Goal: Task Accomplishment & Management: Manage account settings

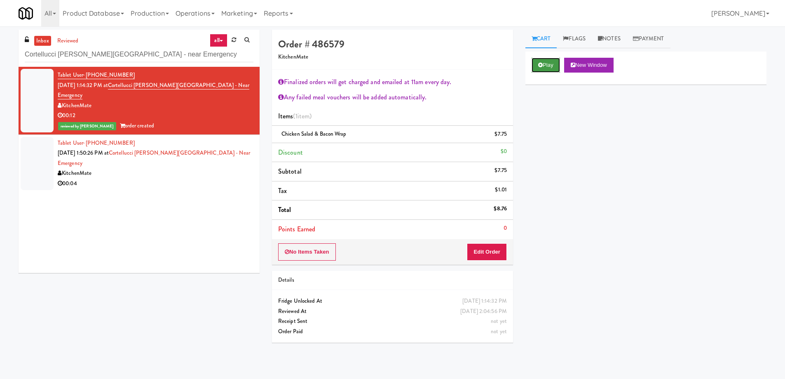
click at [543, 63] on button "Play" at bounding box center [546, 65] width 28 height 15
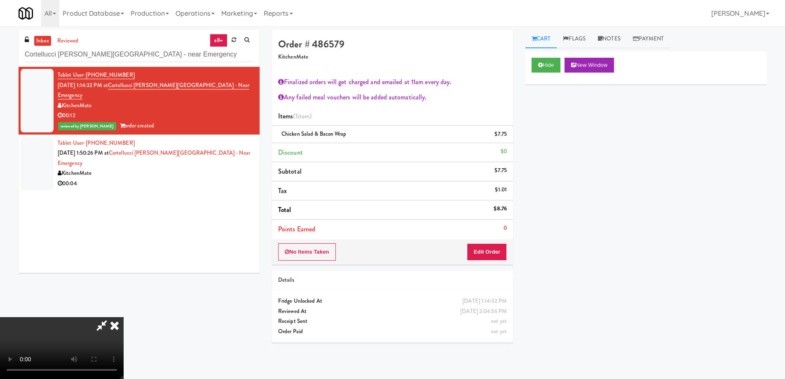
click at [112, 329] on icon at bounding box center [115, 325] width 18 height 16
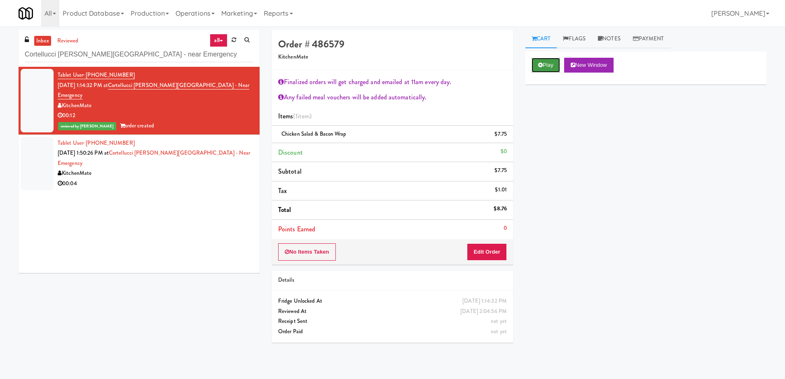
click at [547, 68] on button "Play" at bounding box center [546, 65] width 28 height 15
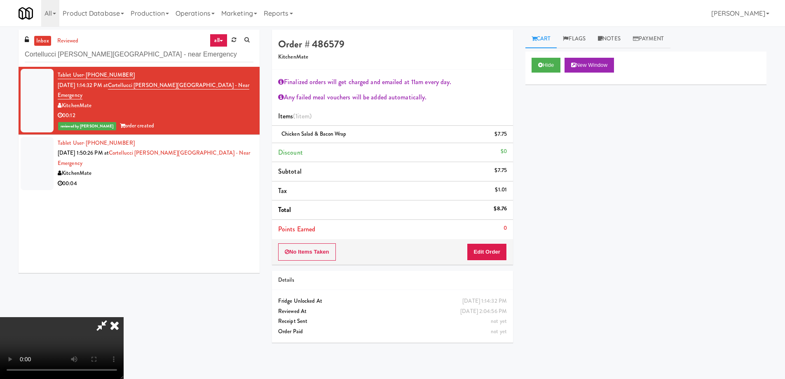
click at [113, 327] on icon at bounding box center [115, 325] width 18 height 16
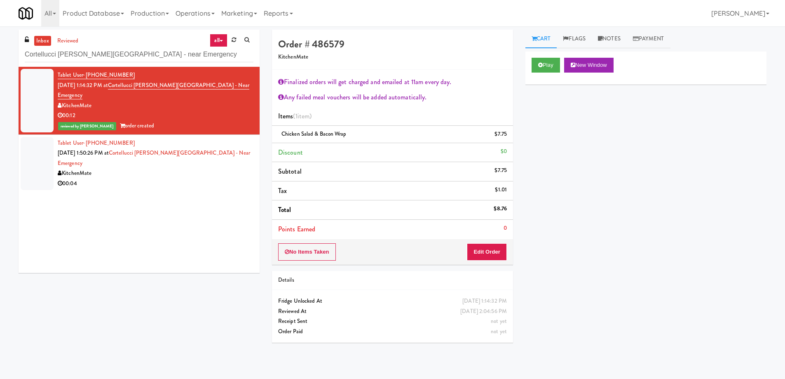
click at [639, 243] on div "Play New Window Primary Flag Clear Flag if unable to determine what was taken o…" at bounding box center [646, 206] width 241 height 309
click at [547, 70] on button "Play" at bounding box center [546, 65] width 28 height 15
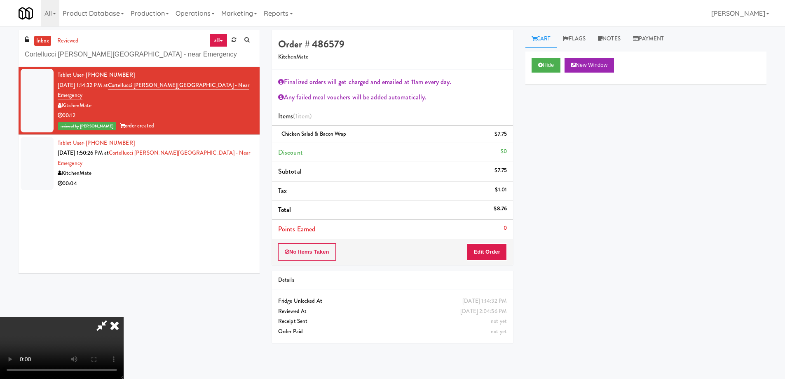
click at [124, 317] on div "inbox reviewed all all unclear take inventory issue suspicious failed recent Co…" at bounding box center [392, 195] width 761 height 331
click at [120, 325] on icon at bounding box center [115, 325] width 18 height 16
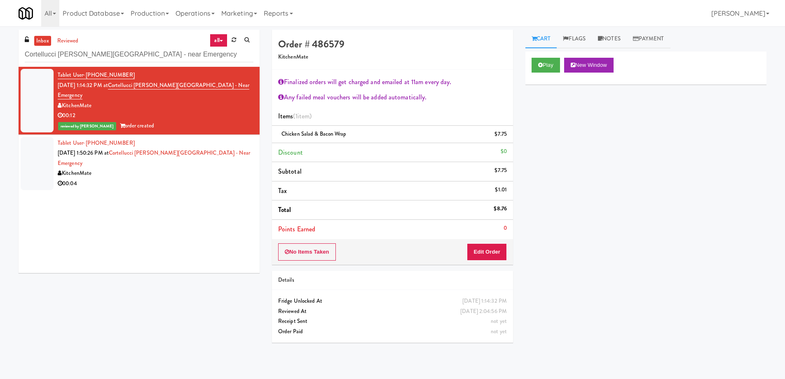
click at [596, 209] on div "Play New Window Primary Flag Clear Flag if unable to determine what was taken o…" at bounding box center [646, 206] width 241 height 309
click at [543, 60] on button "Play" at bounding box center [546, 65] width 28 height 15
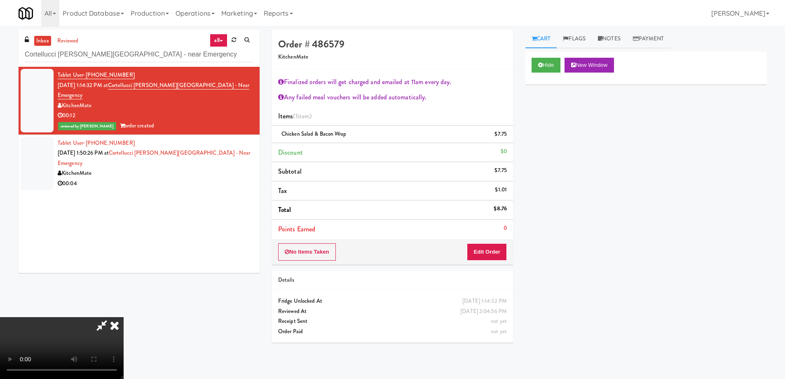
click at [118, 327] on icon at bounding box center [115, 325] width 18 height 16
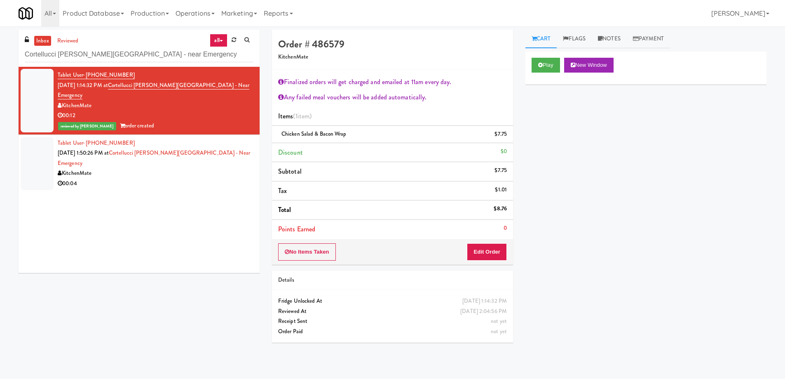
click at [673, 155] on div "Play New Window Primary Flag Clear Flag if unable to determine what was taken o…" at bounding box center [646, 206] width 241 height 309
click at [611, 176] on div "Play New Window Primary Flag Clear Flag if unable to determine what was taken o…" at bounding box center [646, 206] width 241 height 309
click at [541, 64] on icon at bounding box center [540, 64] width 5 height 5
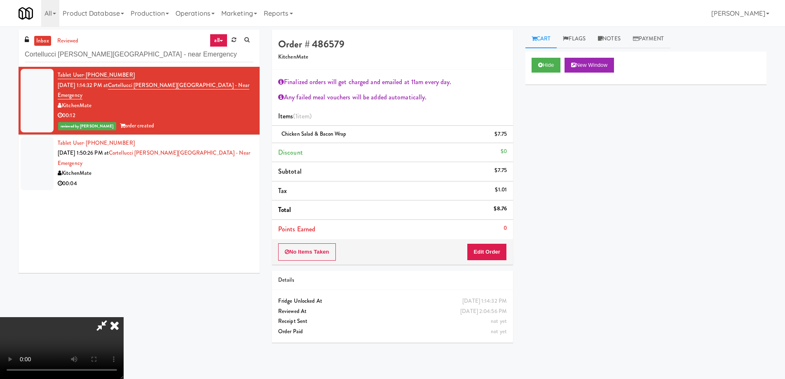
click at [117, 328] on icon at bounding box center [115, 325] width 18 height 16
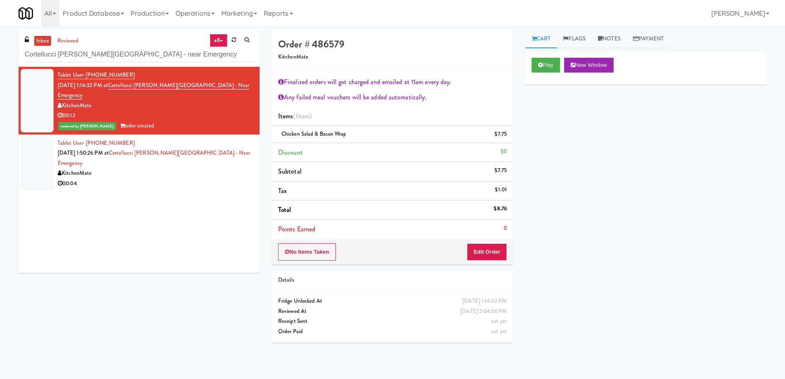
click at [669, 215] on div "Play New Window Primary Flag Clear Flag if unable to determine what was taken o…" at bounding box center [646, 206] width 241 height 309
click at [540, 65] on icon at bounding box center [540, 64] width 5 height 5
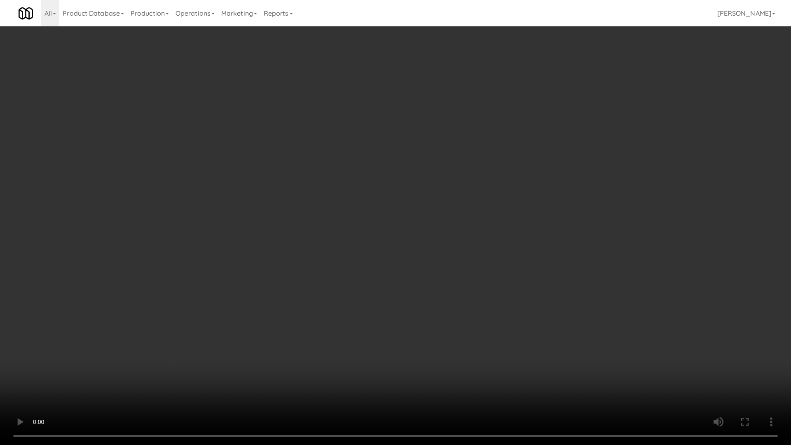
click at [414, 210] on video at bounding box center [395, 222] width 791 height 445
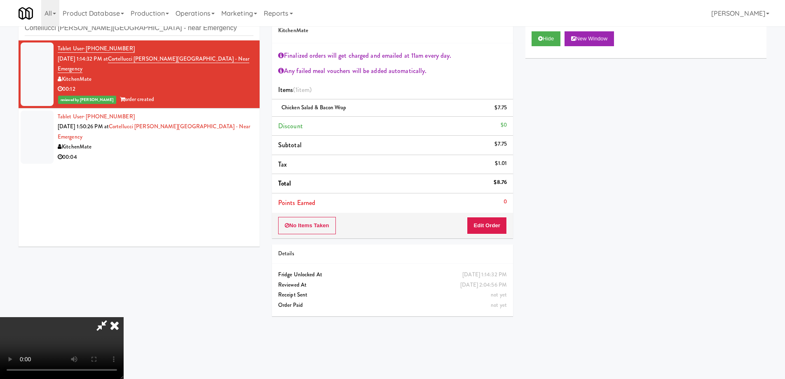
click at [124, 317] on icon at bounding box center [115, 325] width 18 height 16
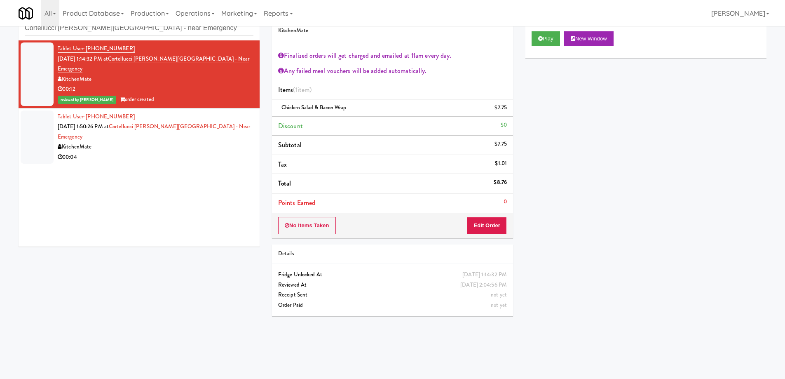
click at [672, 197] on div "Play New Window Primary Flag Clear Flag if unable to determine what was taken o…" at bounding box center [646, 179] width 241 height 309
click at [249, 123] on li "Tablet User · (647) 325-2196 [DATE] 1:50:26 PM at [GEOGRAPHIC_DATA][PERSON_NAME…" at bounding box center [139, 136] width 241 height 57
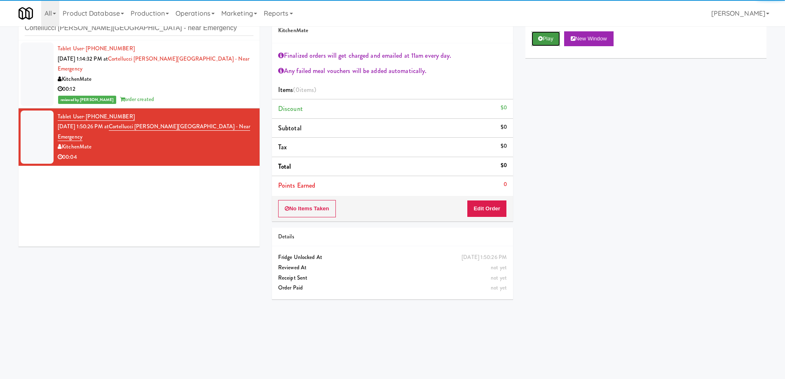
click at [559, 35] on button "Play" at bounding box center [546, 38] width 28 height 15
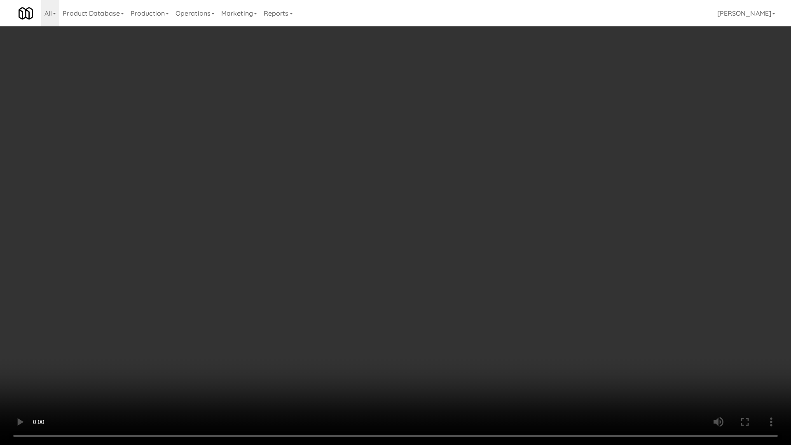
click at [438, 202] on video at bounding box center [395, 222] width 791 height 445
click at [401, 251] on video at bounding box center [395, 222] width 791 height 445
click at [417, 226] on video at bounding box center [395, 222] width 791 height 445
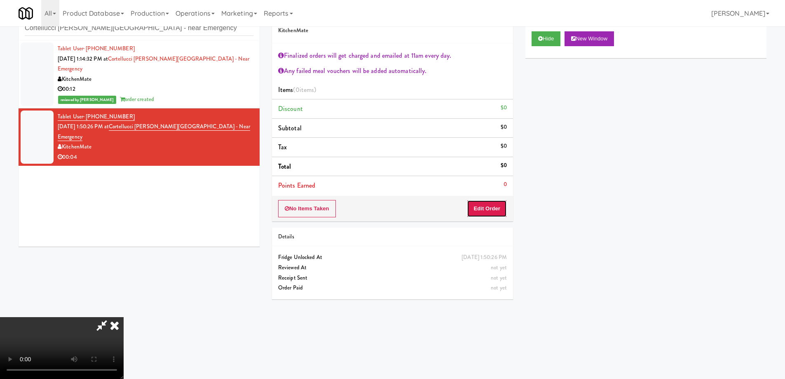
click at [481, 205] on button "Edit Order" at bounding box center [487, 208] width 40 height 17
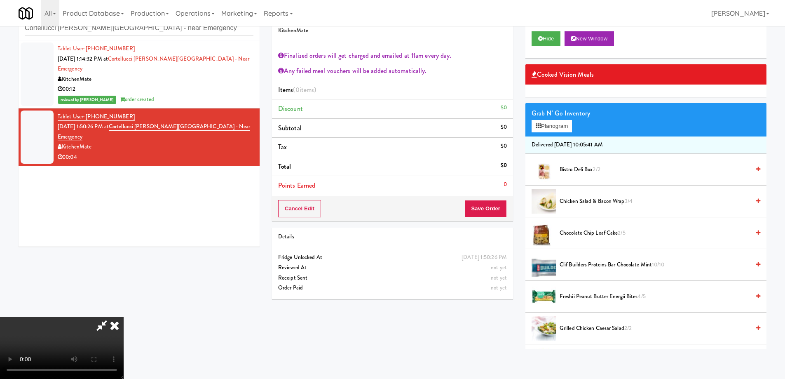
click at [587, 295] on span "Freshii Peanut Butter Energii Bites 4/5" at bounding box center [655, 296] width 190 height 10
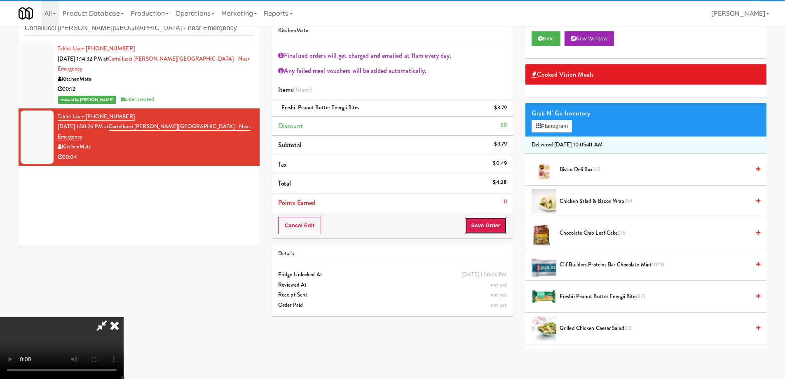
click at [486, 226] on button "Save Order" at bounding box center [486, 225] width 42 height 17
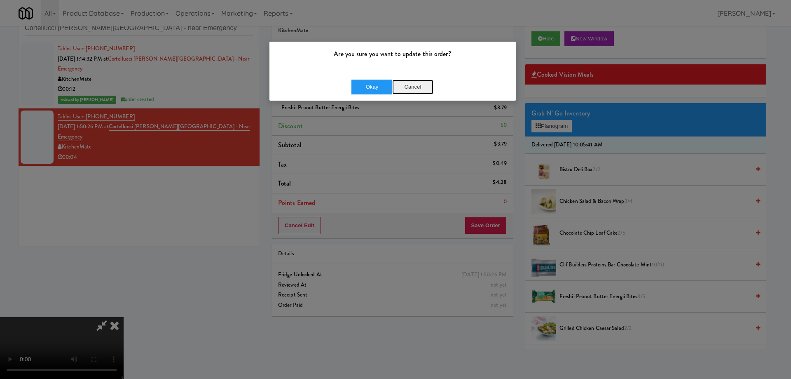
click at [407, 88] on button "Cancel" at bounding box center [412, 87] width 41 height 15
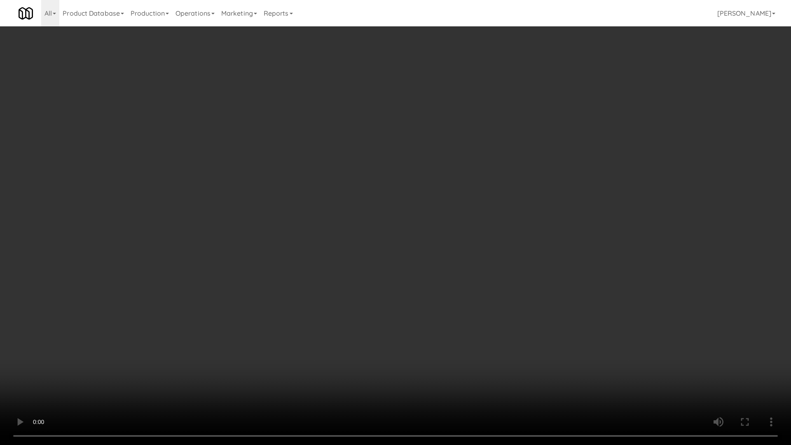
click at [455, 252] on video at bounding box center [395, 222] width 791 height 445
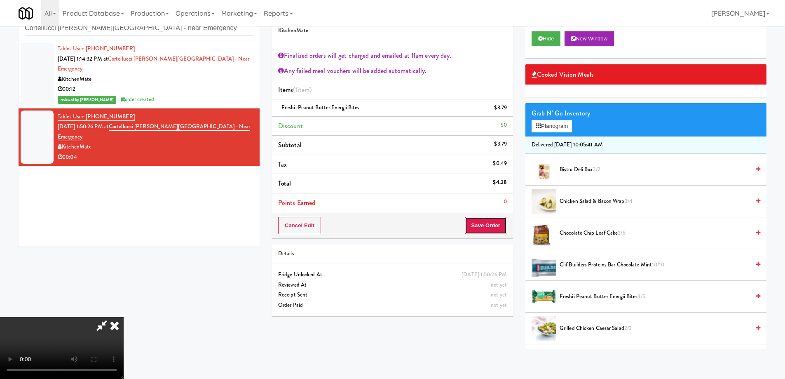
click at [491, 228] on button "Save Order" at bounding box center [486, 225] width 42 height 17
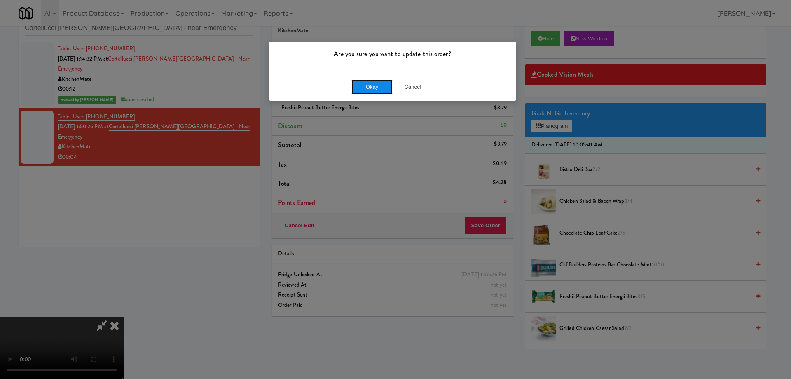
click at [371, 89] on button "Okay" at bounding box center [372, 87] width 41 height 15
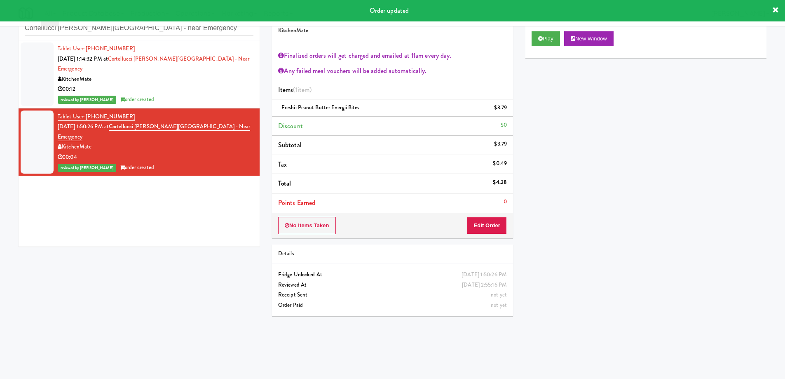
click at [170, 182] on div "Tablet User · (416) 988-0270 [DATE] 1:14:32 PM at [GEOGRAPHIC_DATA][PERSON_NAME…" at bounding box center [139, 143] width 241 height 206
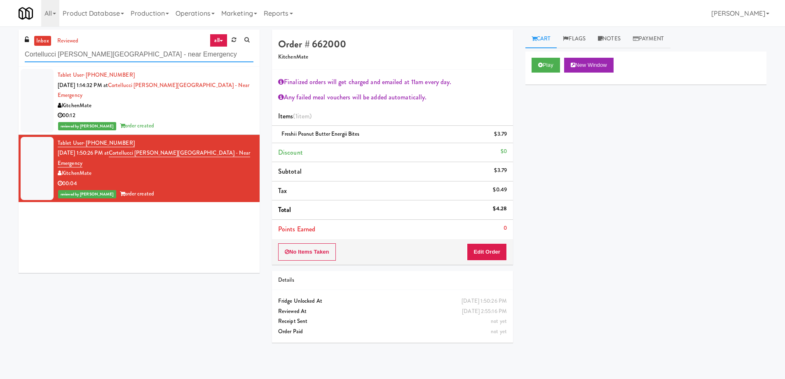
click at [148, 55] on input "Cortellucci [PERSON_NAME][GEOGRAPHIC_DATA] - near Emergency" at bounding box center [139, 54] width 229 height 15
paste input "[PERSON_NAME] Ave (L) - Steam Whistle"
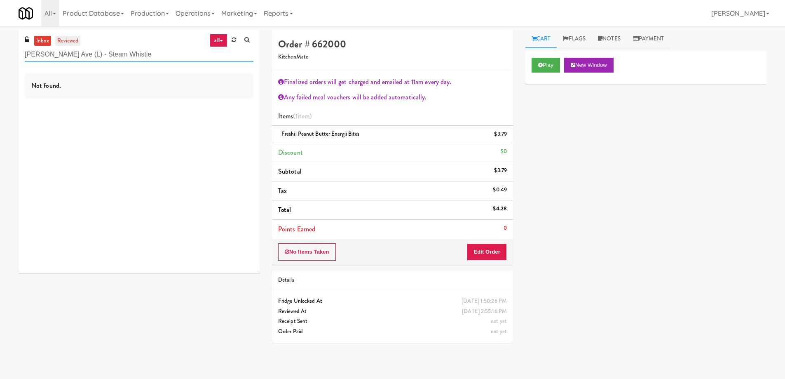
type input "[PERSON_NAME] Ave (L) - Steam Whistle"
click at [74, 40] on link "reviewed" at bounding box center [68, 41] width 26 height 10
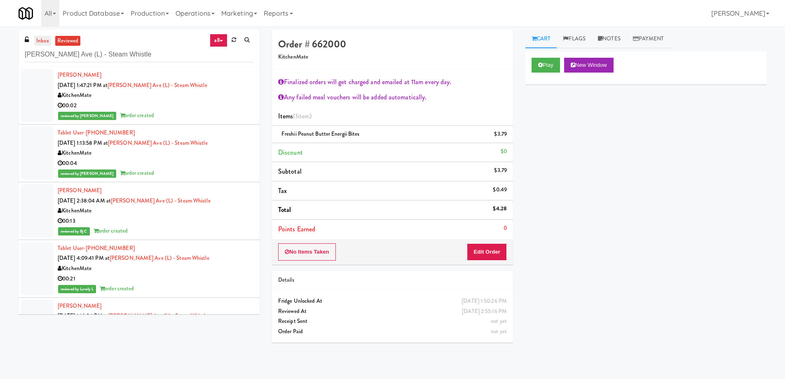
click at [45, 40] on link "inbox" at bounding box center [42, 41] width 17 height 10
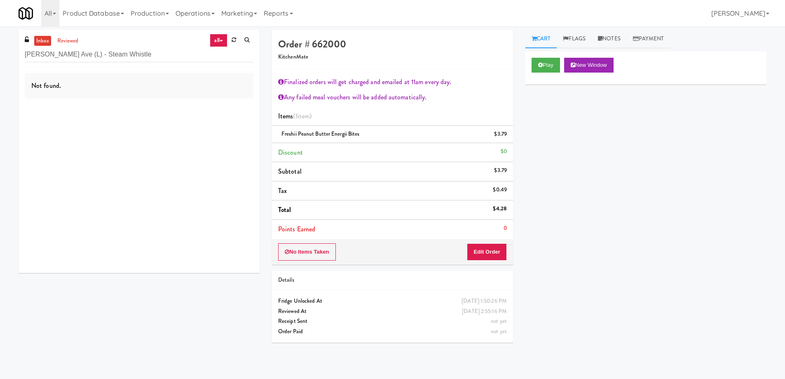
click at [613, 298] on div "Play New Window Primary Flag Clear Flag if unable to determine what was taken o…" at bounding box center [646, 206] width 241 height 309
click at [681, 190] on div "Play New Window Primary Flag Clear Flag if unable to determine what was taken o…" at bounding box center [646, 206] width 241 height 309
